Goal: Information Seeking & Learning: Check status

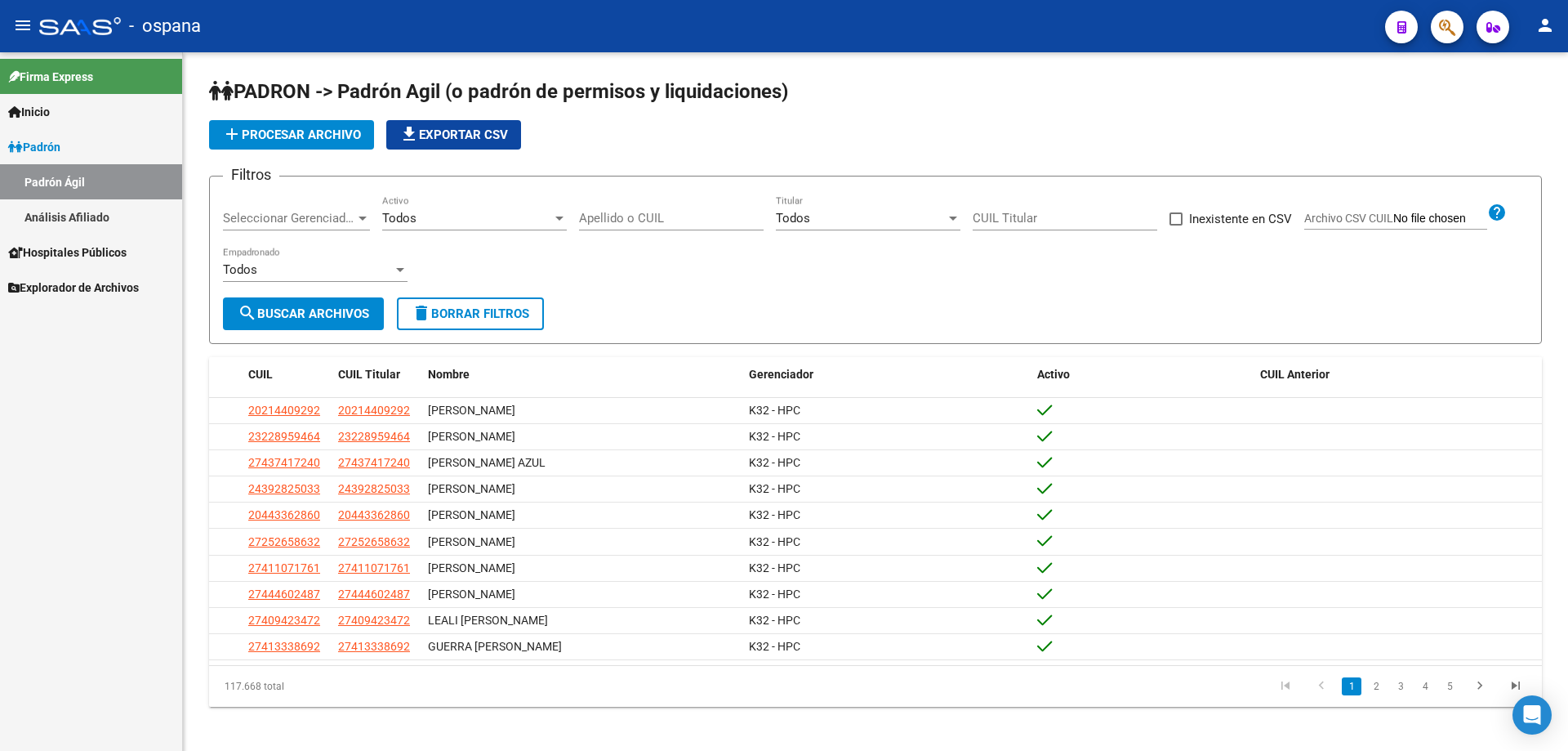
click at [1458, 28] on button "button" at bounding box center [1447, 27] width 33 height 33
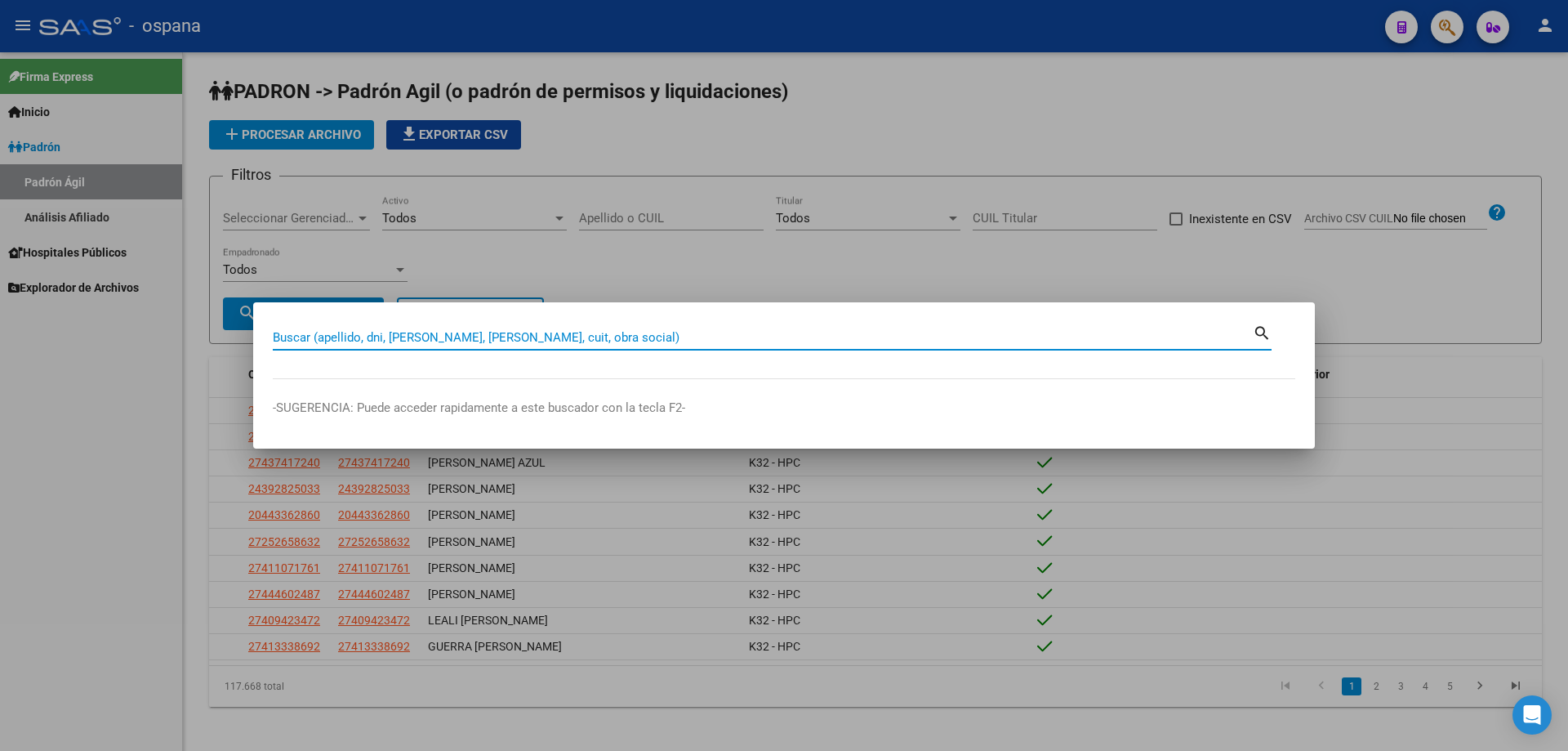
click at [508, 337] on input "Buscar (apellido, dni, [PERSON_NAME], [PERSON_NAME], cuit, obra social)" at bounding box center [763, 337] width 980 height 15
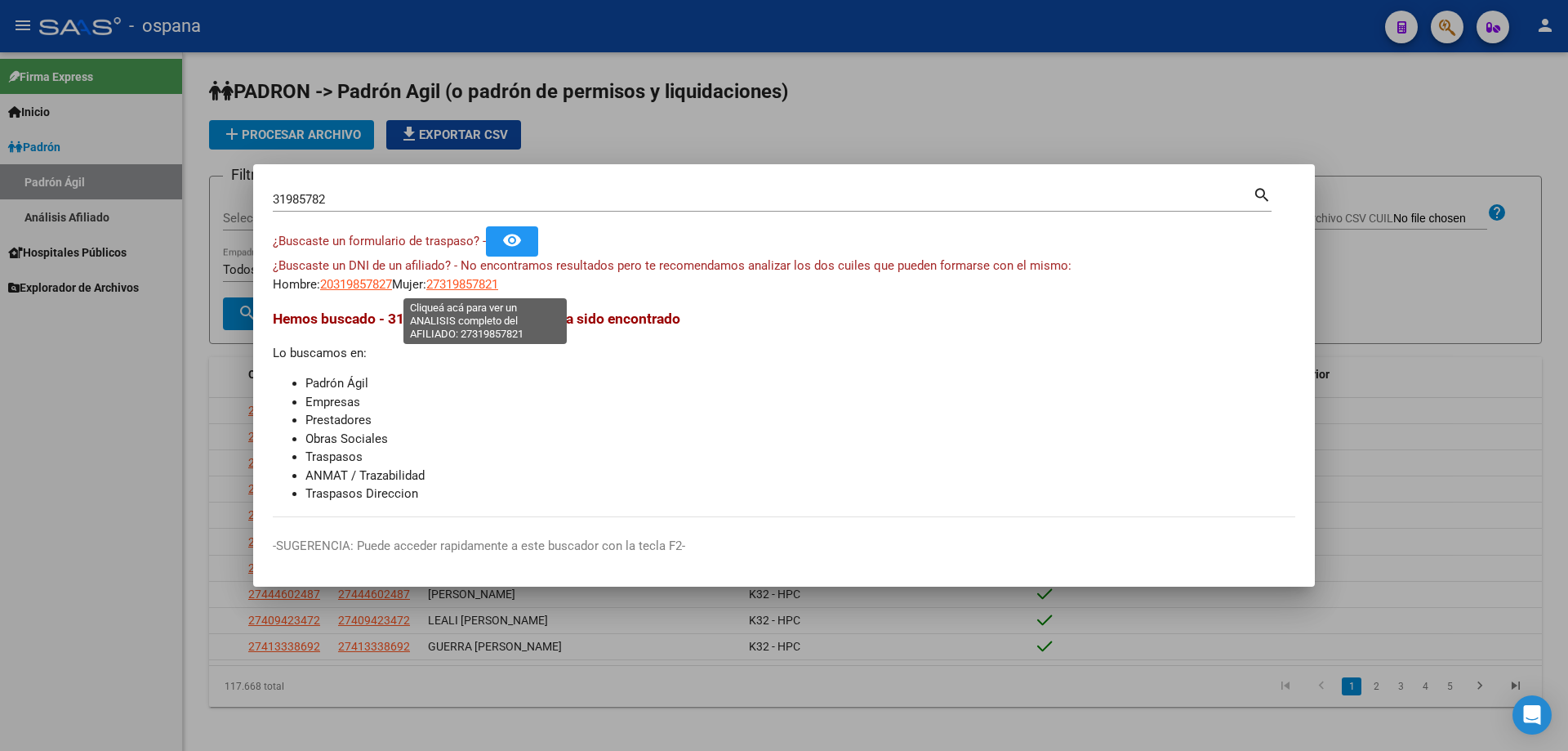
click at [467, 286] on span "27319857821" at bounding box center [463, 283] width 72 height 15
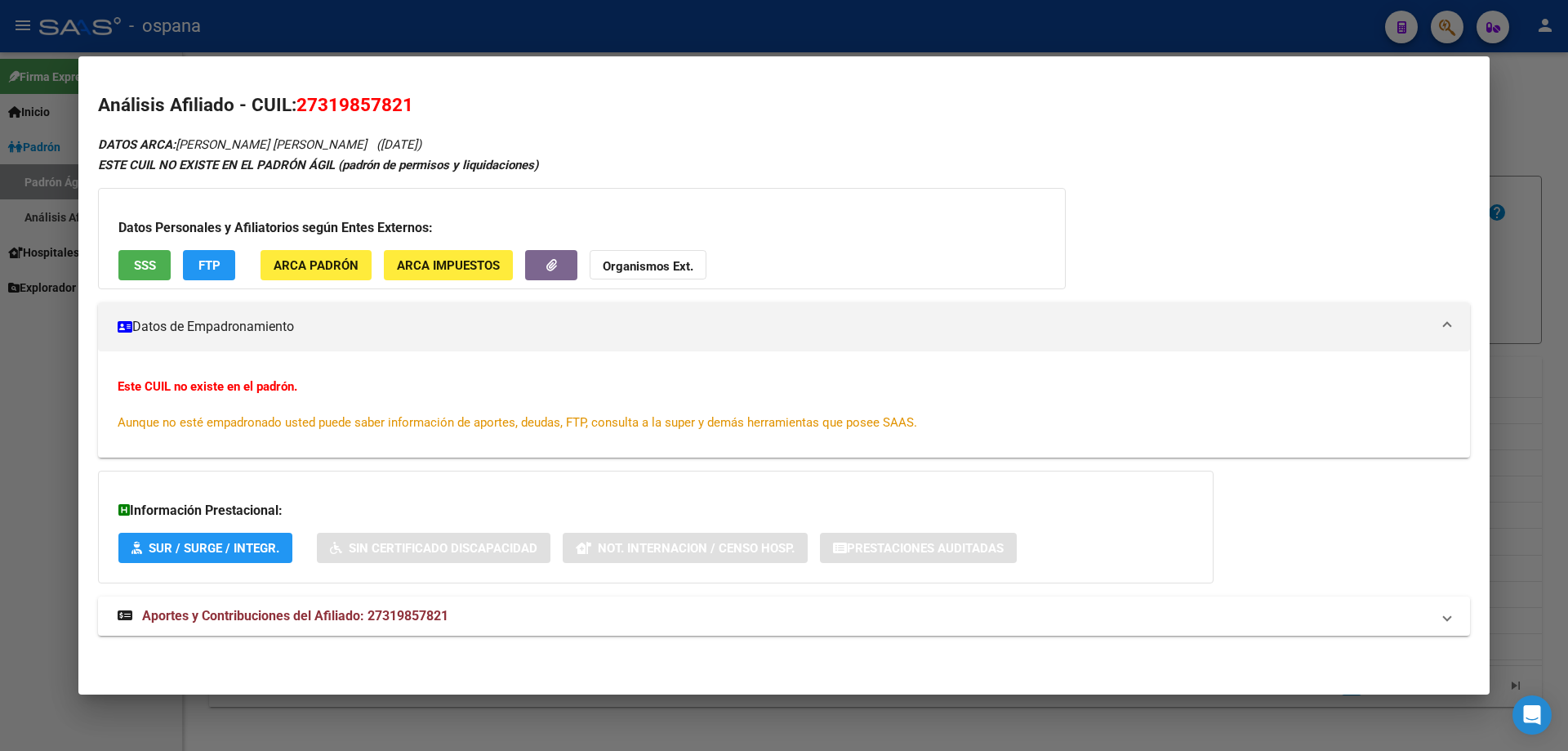
click at [152, 266] on span "SSS" at bounding box center [145, 265] width 22 height 15
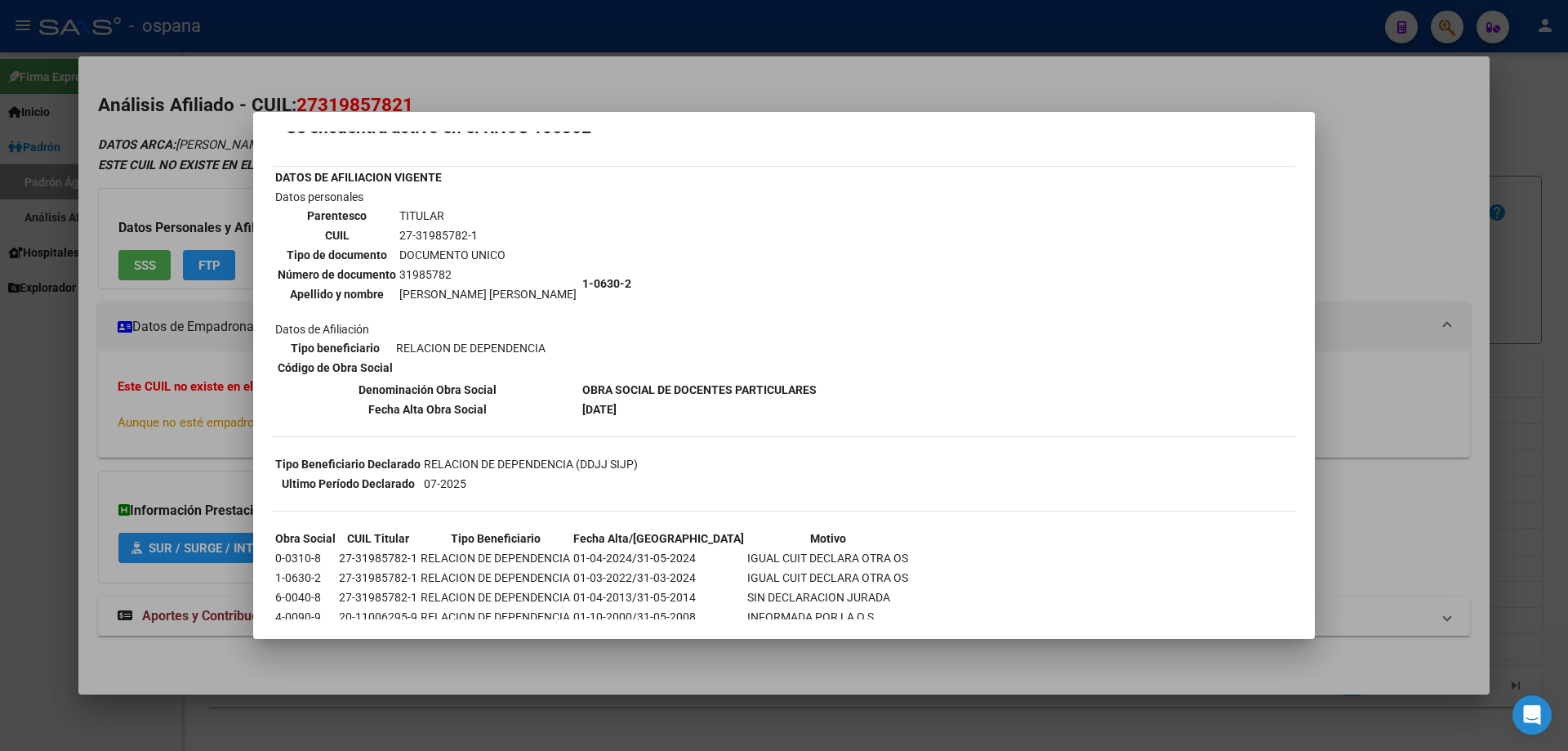
scroll to position [119, 0]
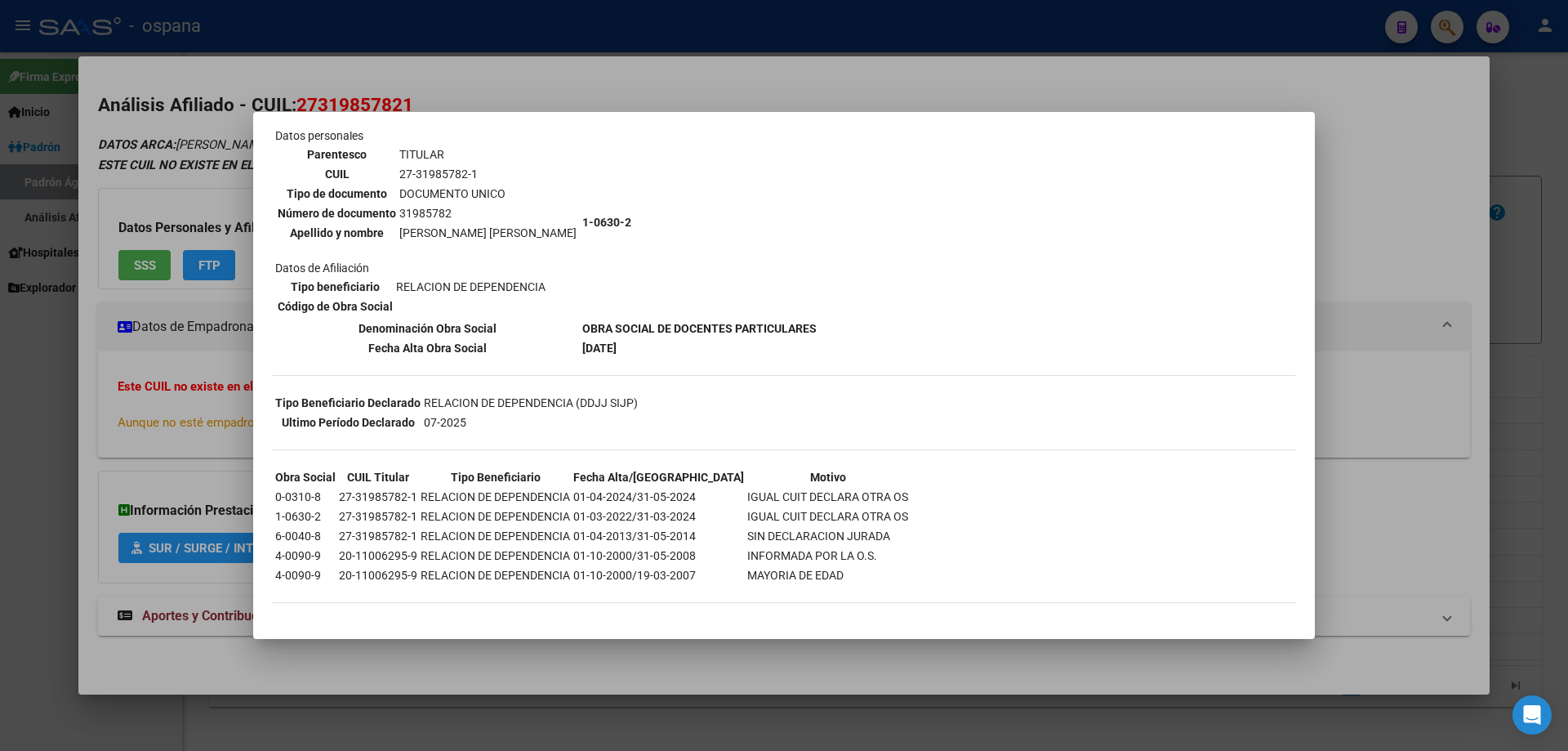
drag, startPoint x: 289, startPoint y: 494, endPoint x: 856, endPoint y: 487, distance: 567.0
click at [856, 487] on table "Obra Social CUIL Titular Tipo Beneficiario Fecha Alta/Baja Motivo 0-0310-8 27-3…" at bounding box center [591, 526] width 638 height 119
click at [1567, 370] on div at bounding box center [784, 375] width 1568 height 751
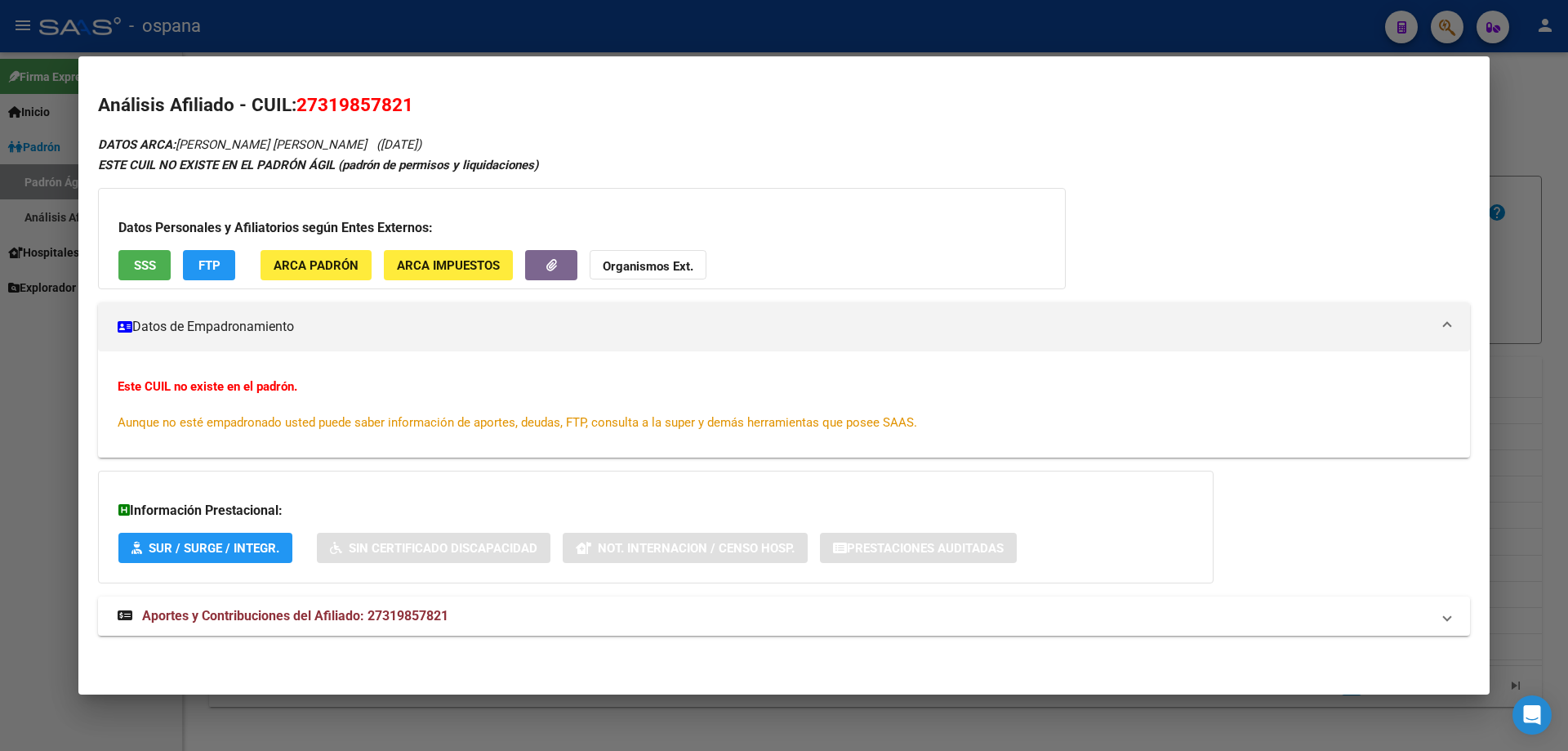
click at [1567, 284] on div at bounding box center [784, 375] width 1568 height 751
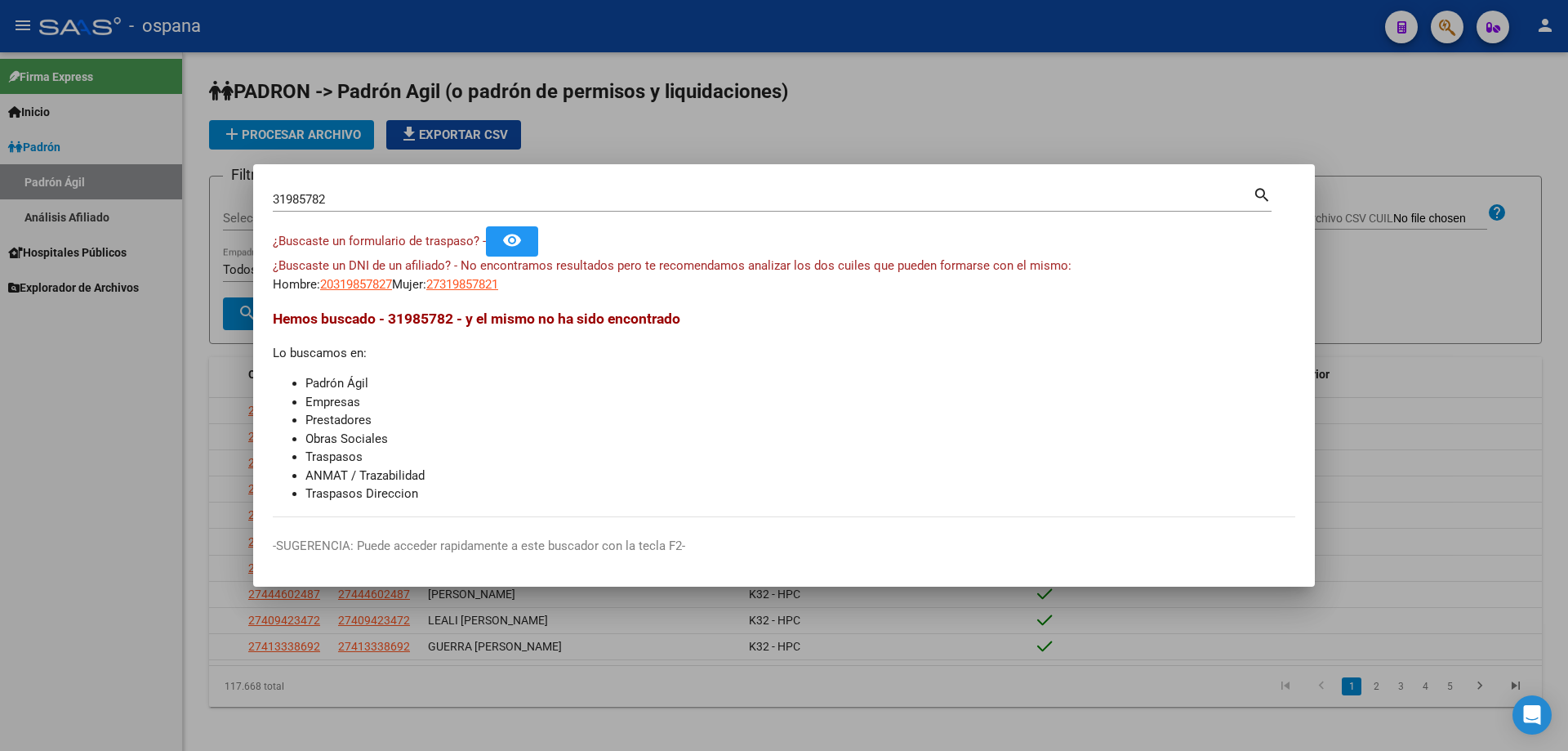
click at [382, 192] on input "31985782" at bounding box center [763, 199] width 980 height 15
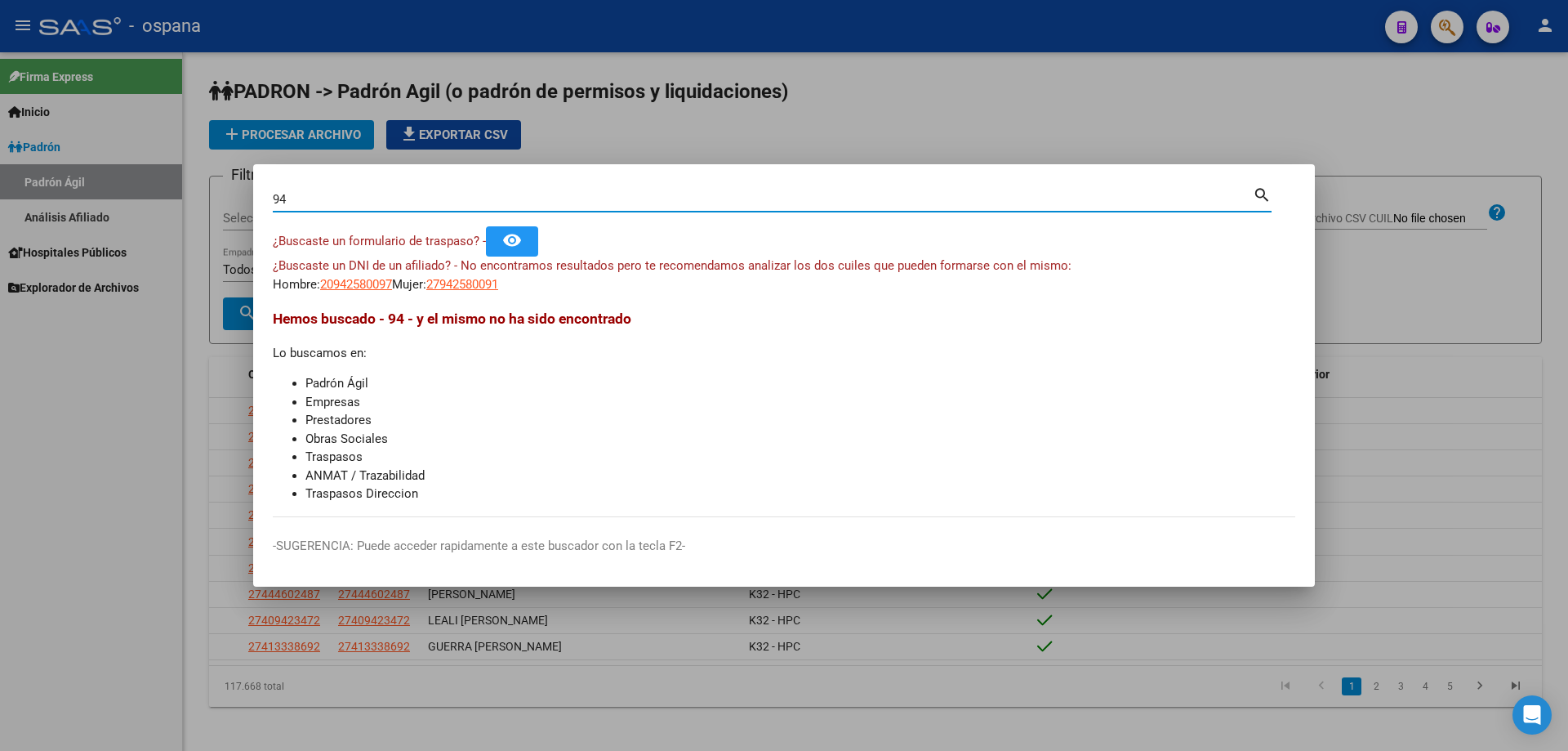
type input "9"
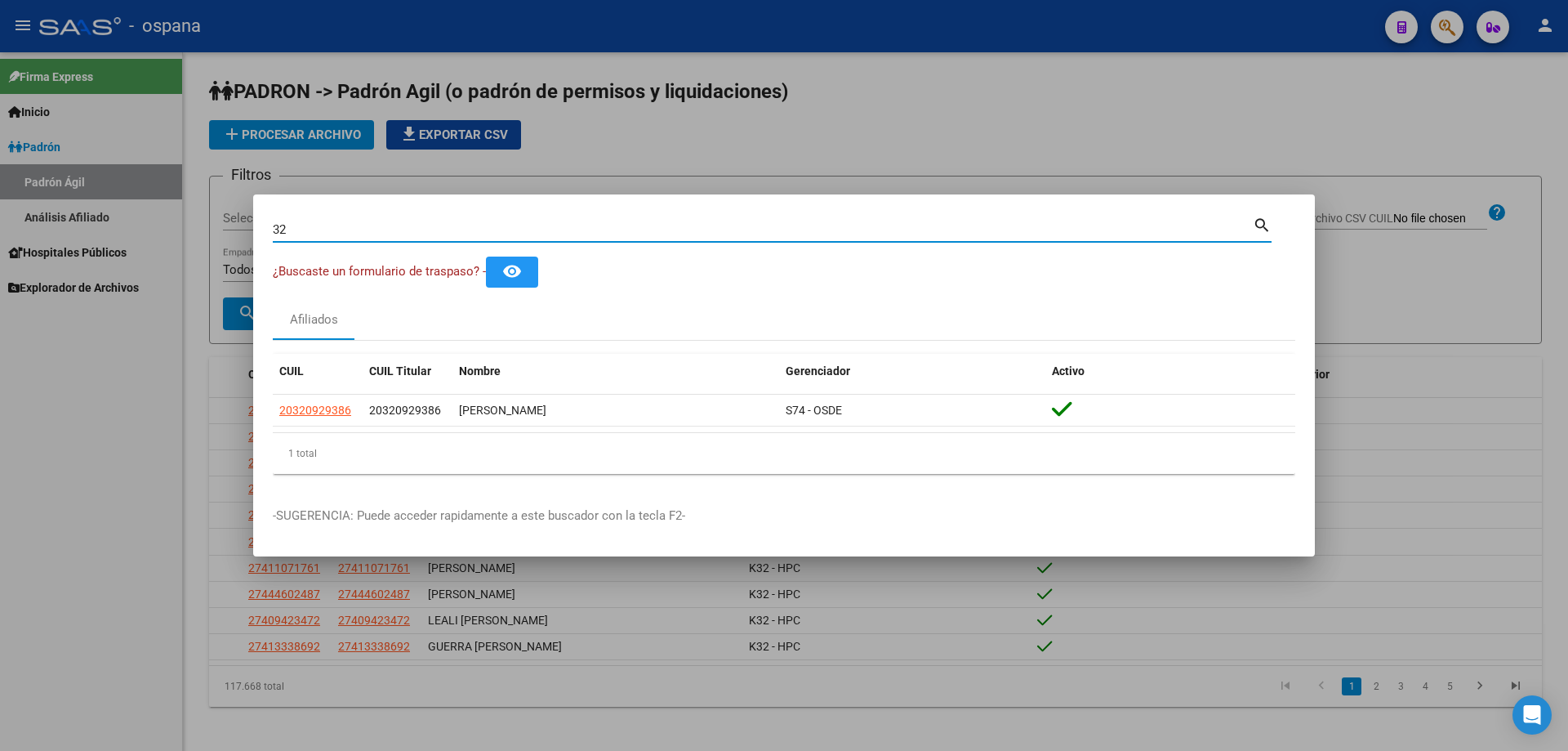
type input "3"
type input "44927985"
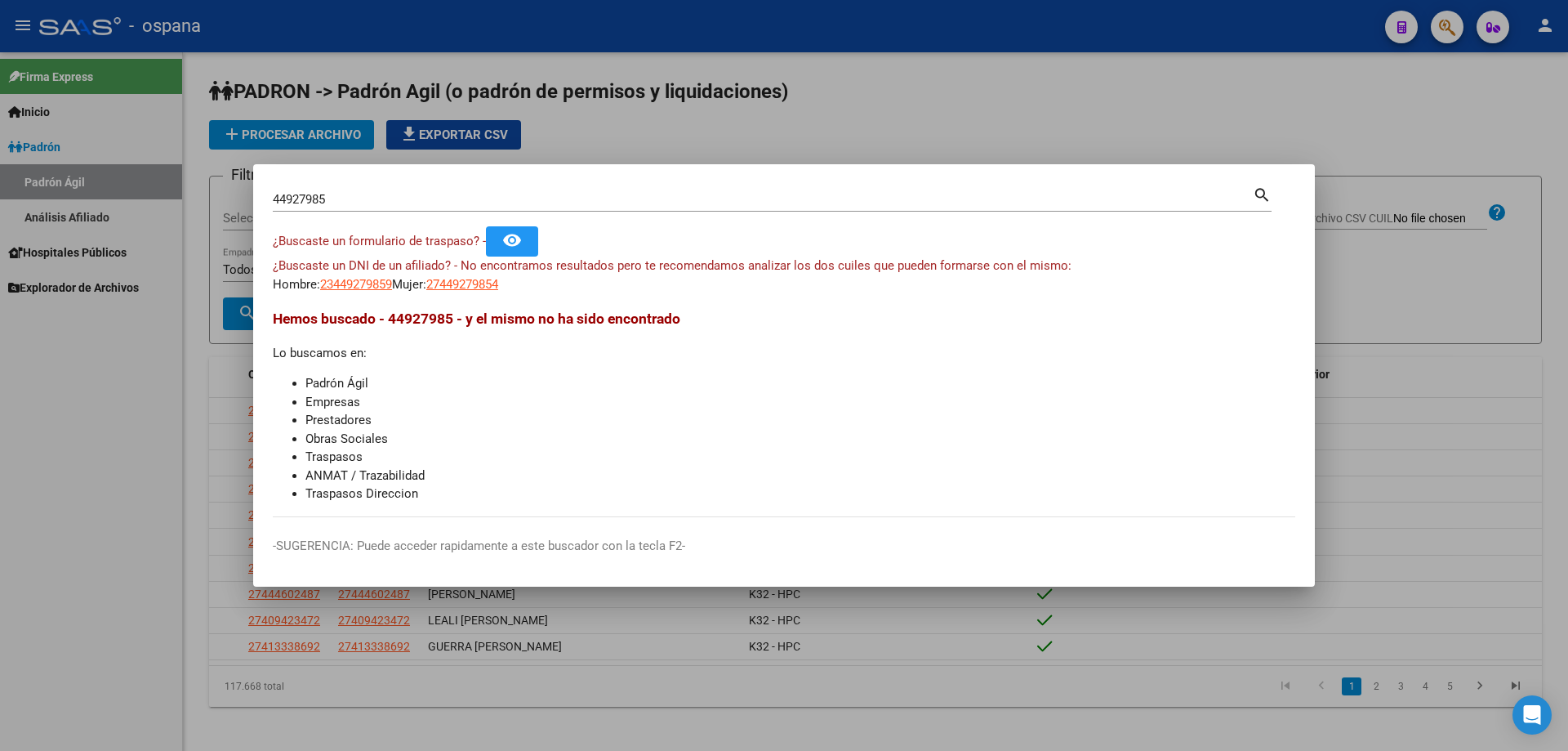
click at [604, 319] on span "Hemos buscado - 44927985 - y el mismo no ha sido encontrado" at bounding box center [476, 319] width 407 height 17
click at [494, 285] on span "27449279854" at bounding box center [463, 283] width 72 height 15
type textarea "27449279854"
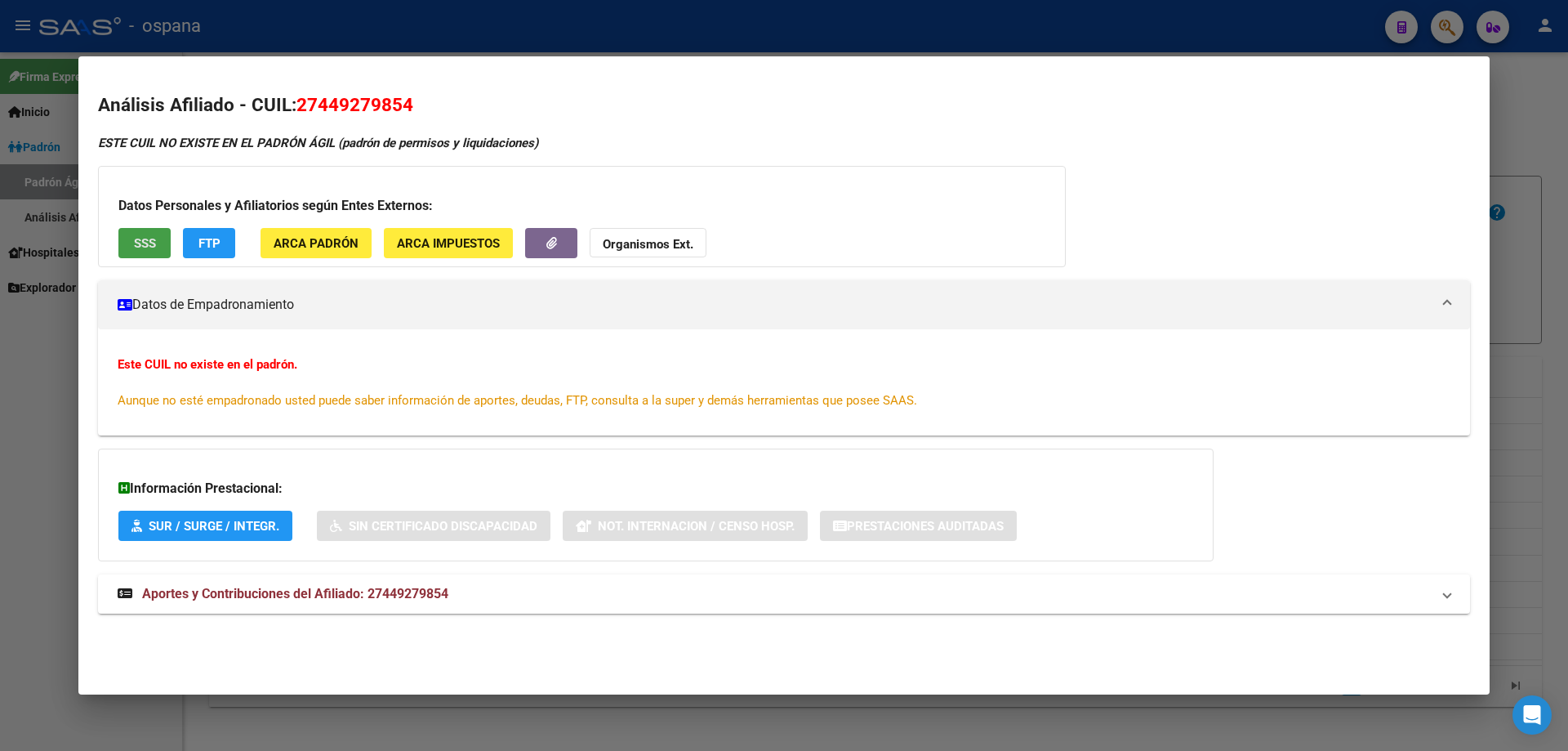
click at [157, 241] on button "SSS" at bounding box center [145, 243] width 53 height 30
